Goal: Browse casually

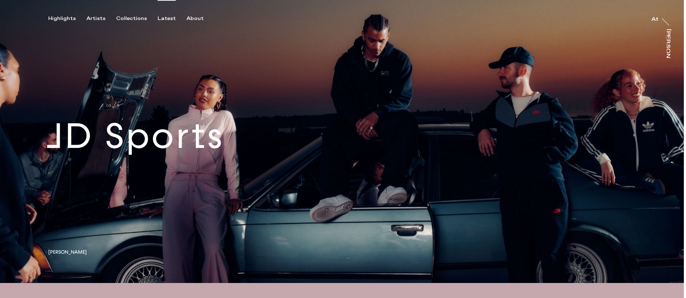
click at [163, 18] on div "Latest" at bounding box center [167, 18] width 18 height 6
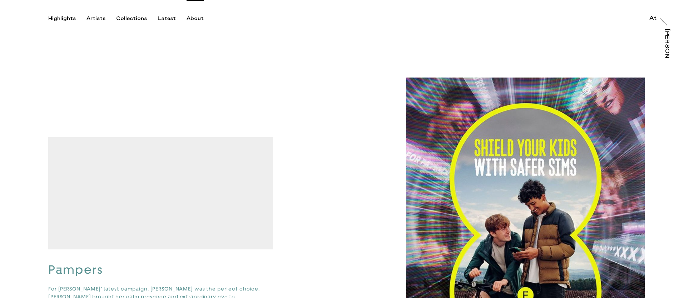
click at [196, 21] on div "About" at bounding box center [195, 18] width 17 height 6
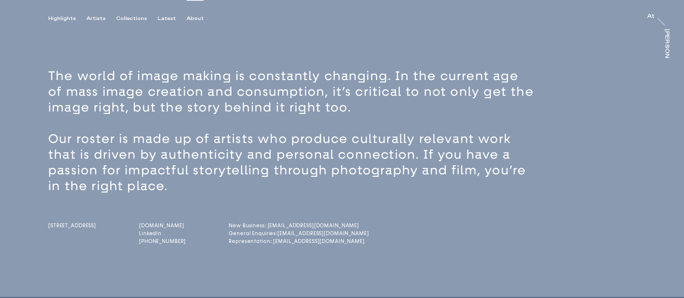
click at [166, 225] on link "[DOMAIN_NAME]" at bounding box center [162, 226] width 47 height 6
